Goal: Task Accomplishment & Management: Use online tool/utility

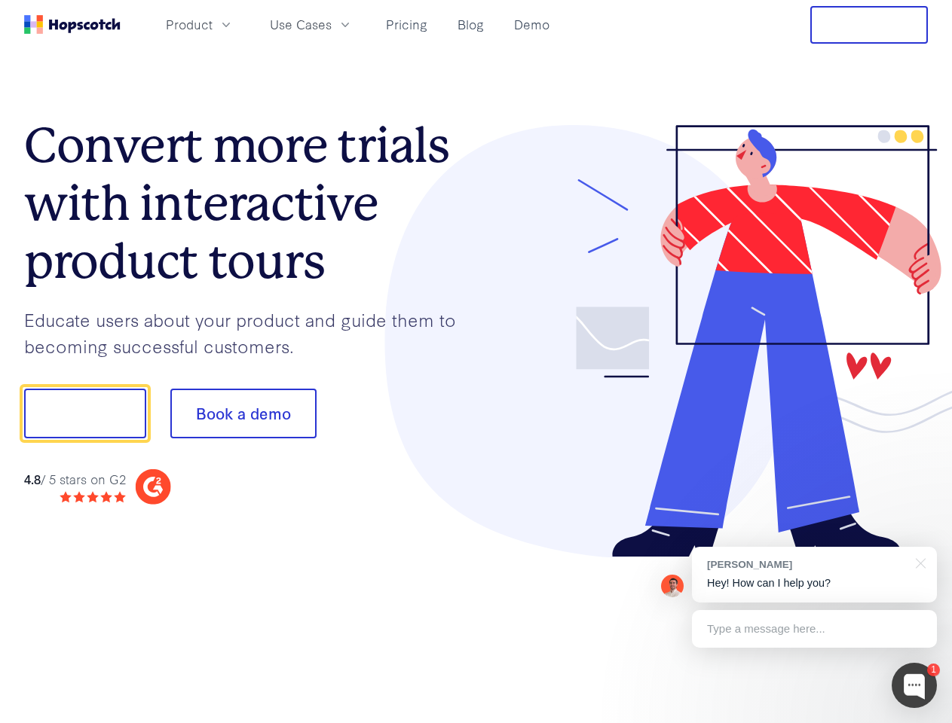
click at [476, 362] on div at bounding box center [702, 341] width 452 height 433
click at [212, 24] on span "Product" at bounding box center [189, 24] width 47 height 19
click at [332, 24] on span "Use Cases" at bounding box center [301, 24] width 62 height 19
click at [869, 25] on button "Free Trial" at bounding box center [869, 25] width 118 height 38
click at [84, 414] on button "Show me!" at bounding box center [85, 414] width 122 height 50
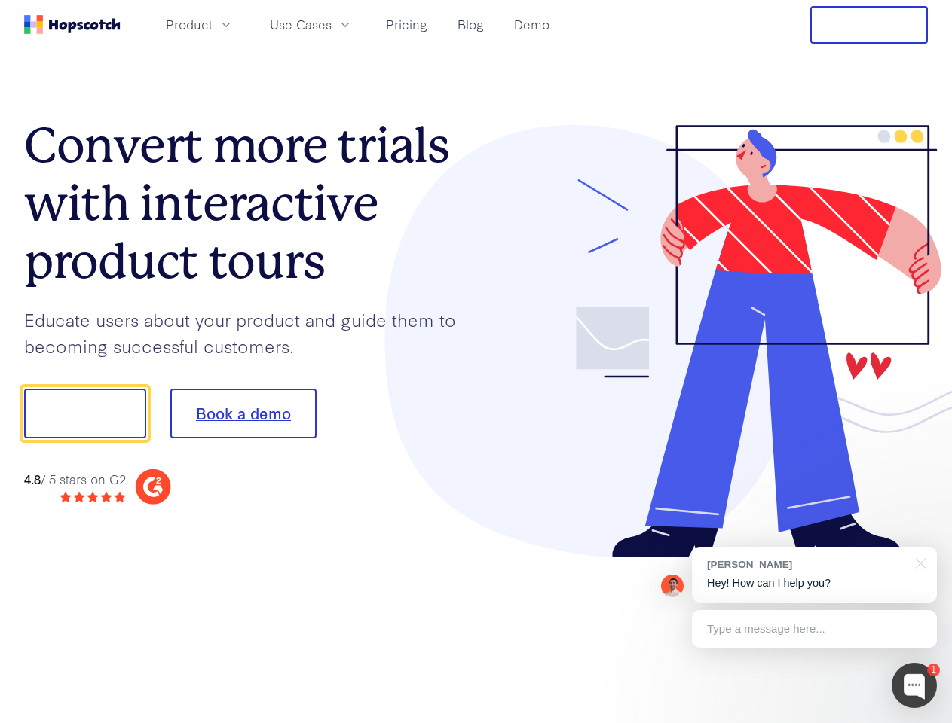
click at [243, 414] on button "Book a demo" at bounding box center [243, 414] width 146 height 50
click at [914, 686] on div at bounding box center [913, 685] width 45 height 45
click at [814, 575] on div "[PERSON_NAME] Hey! How can I help you?" at bounding box center [814, 575] width 245 height 56
click at [918, 562] on div at bounding box center [918, 562] width 38 height 31
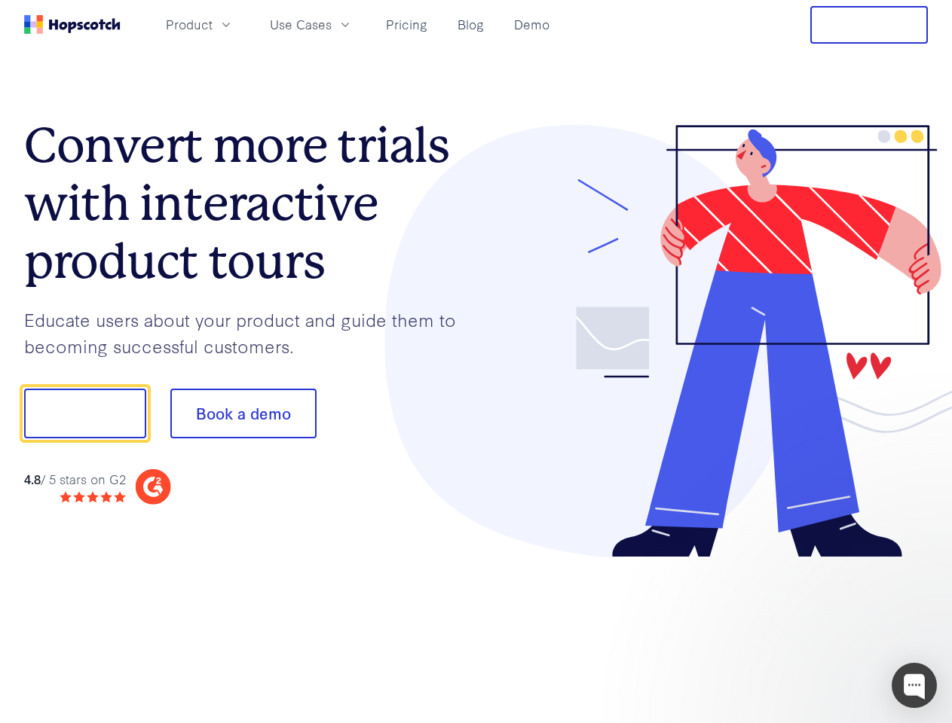
click at [814, 629] on div at bounding box center [795, 512] width 283 height 301
